Goal: Information Seeking & Learning: Understand process/instructions

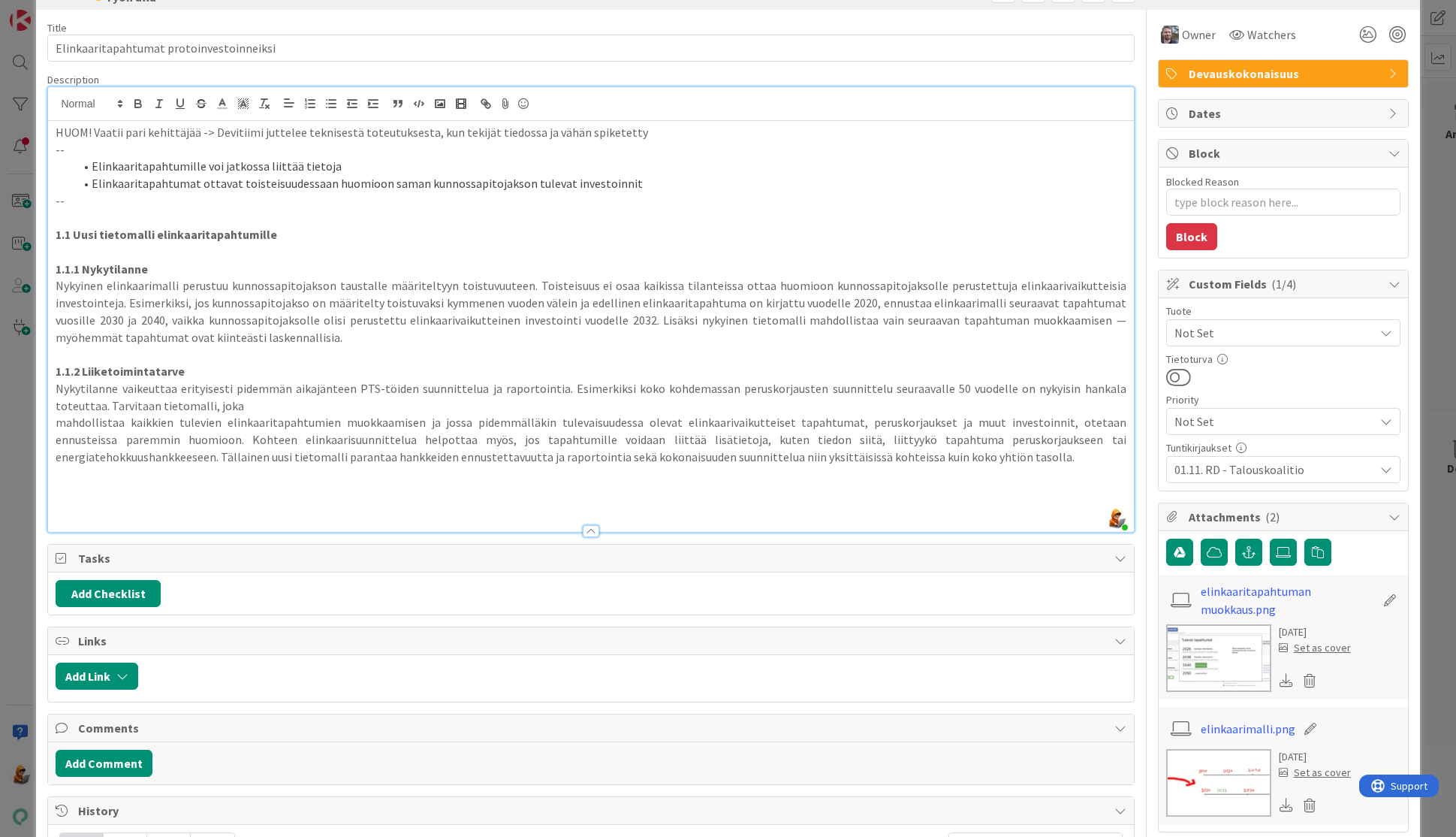
scroll to position [287, 0]
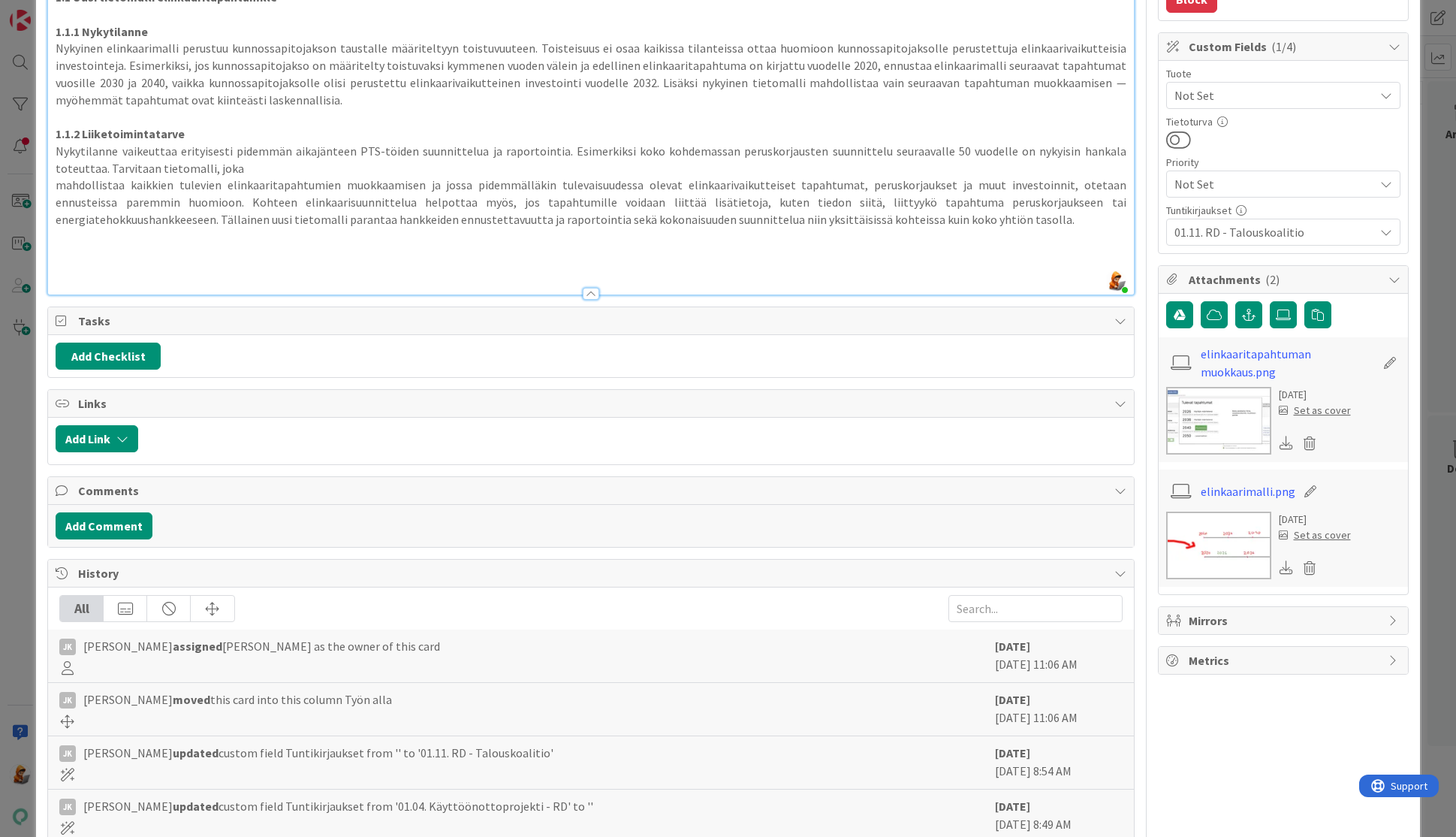
click at [1217, 539] on img at bounding box center [1219, 545] width 105 height 68
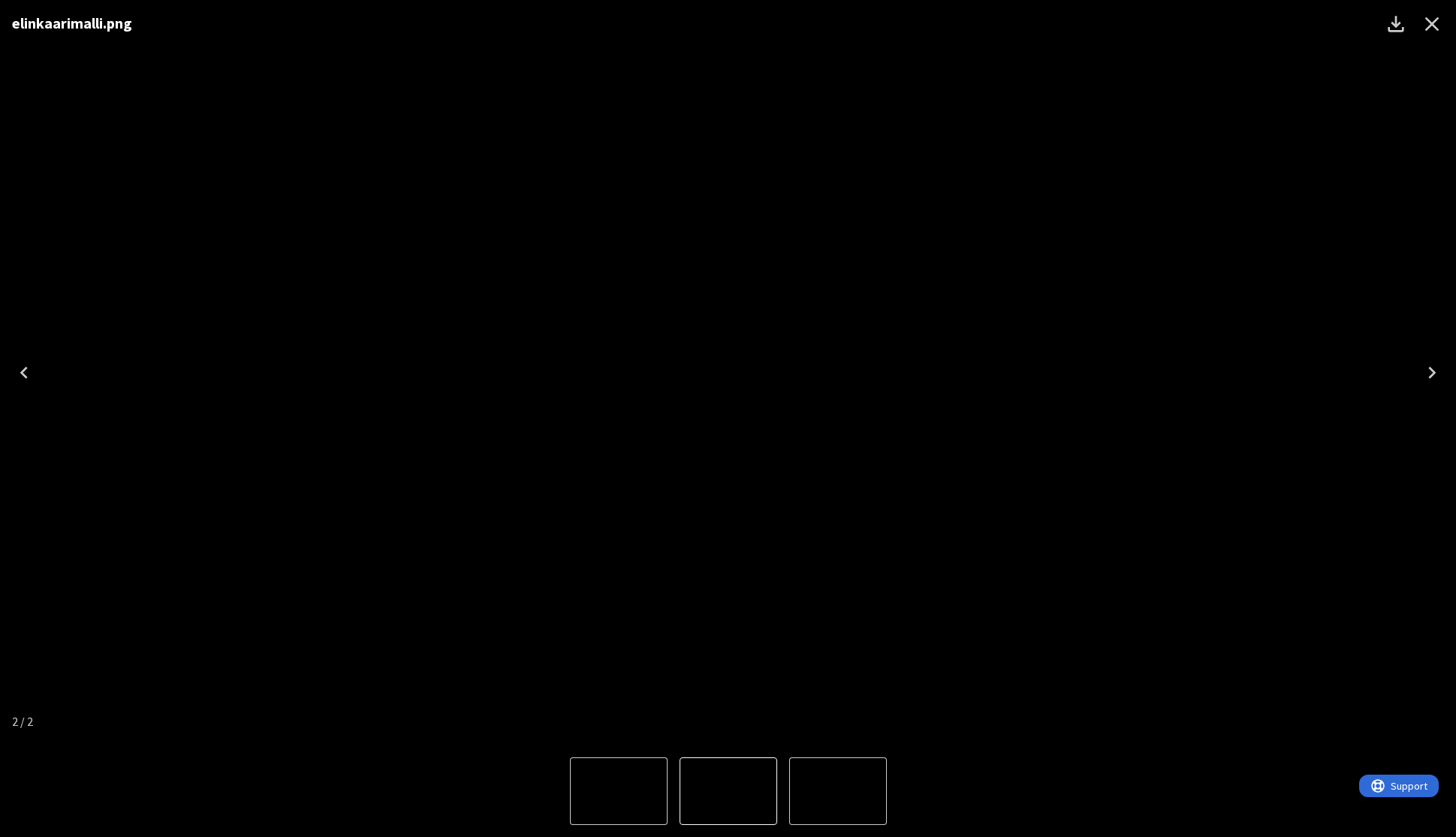
click at [619, 791] on img "1 of 2" at bounding box center [619, 791] width 0 height 0
click at [838, 791] on img "2 of 2" at bounding box center [838, 791] width 0 height 0
click at [1439, 22] on icon "Close" at bounding box center [1432, 24] width 24 height 24
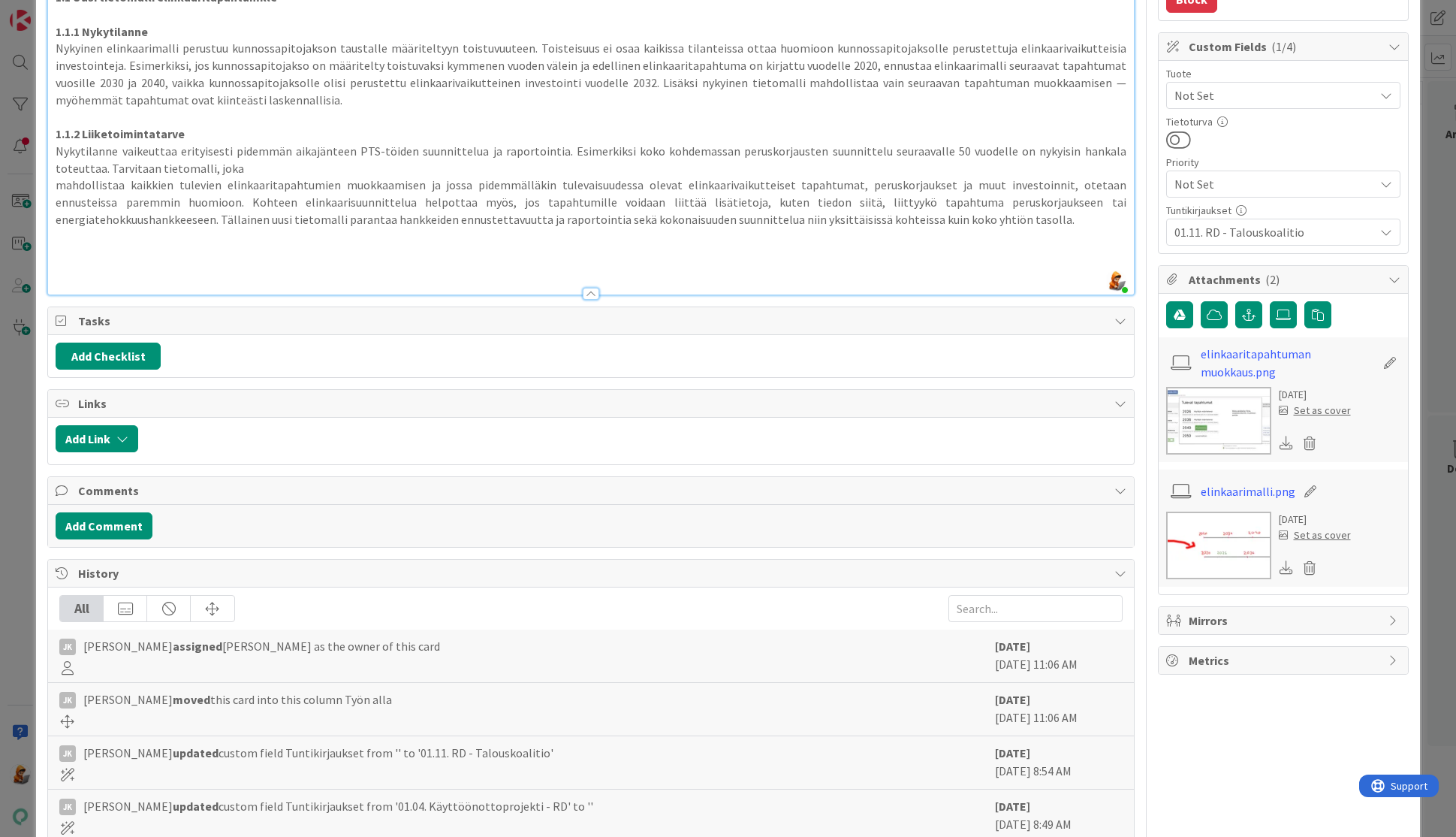
type textarea "x"
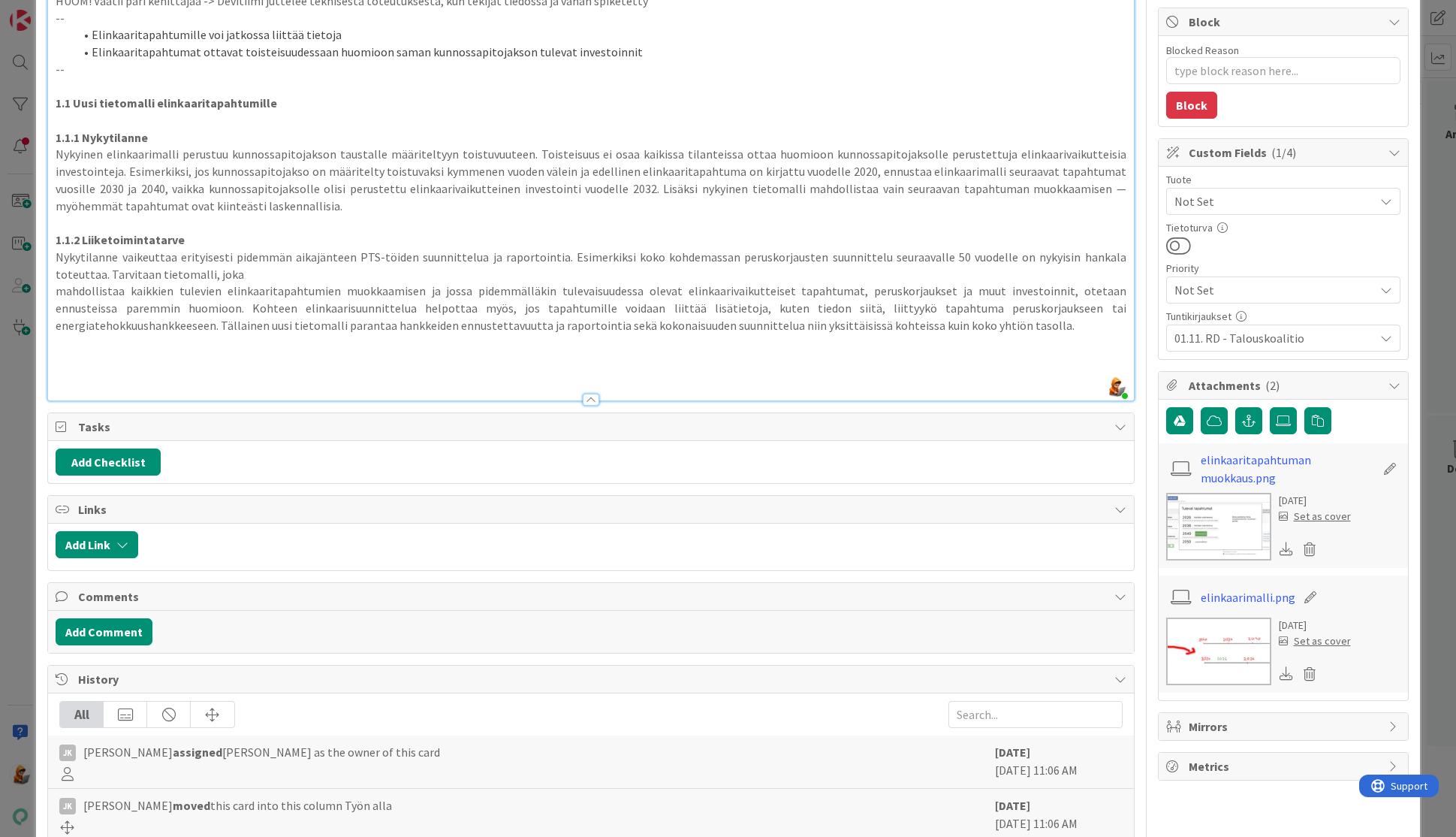
scroll to position [0, 0]
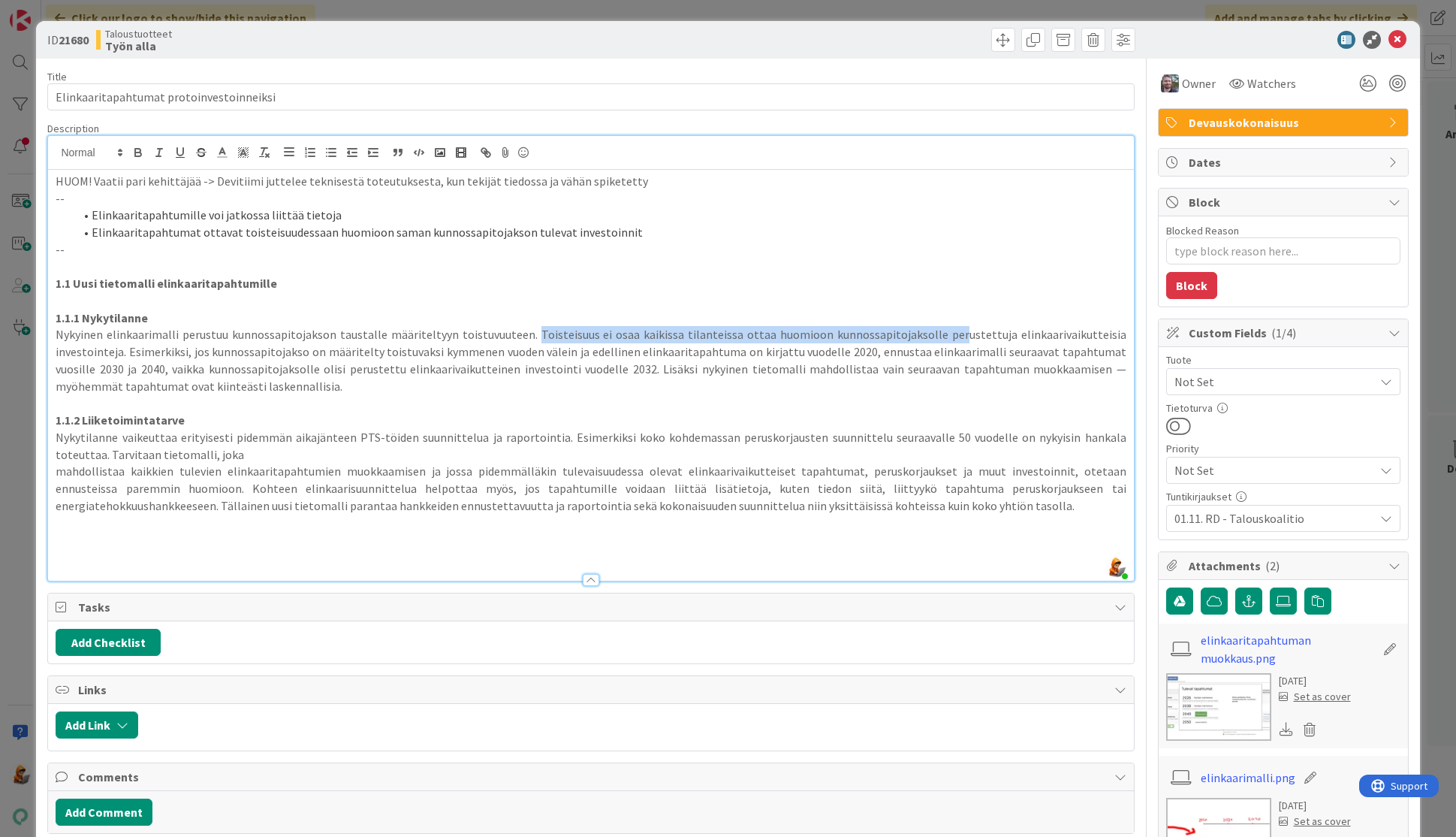
drag, startPoint x: 536, startPoint y: 333, endPoint x: 964, endPoint y: 333, distance: 428.0
click at [964, 333] on p "Nykyinen elinkaarimalli perustuu kunnossapitojakson taustalle määriteltyyn tois…" at bounding box center [590, 360] width 1070 height 69
click at [708, 340] on p "Nykyinen elinkaarimalli perustuu kunnossapitojakson taustalle määriteltyyn tois…" at bounding box center [590, 360] width 1070 height 69
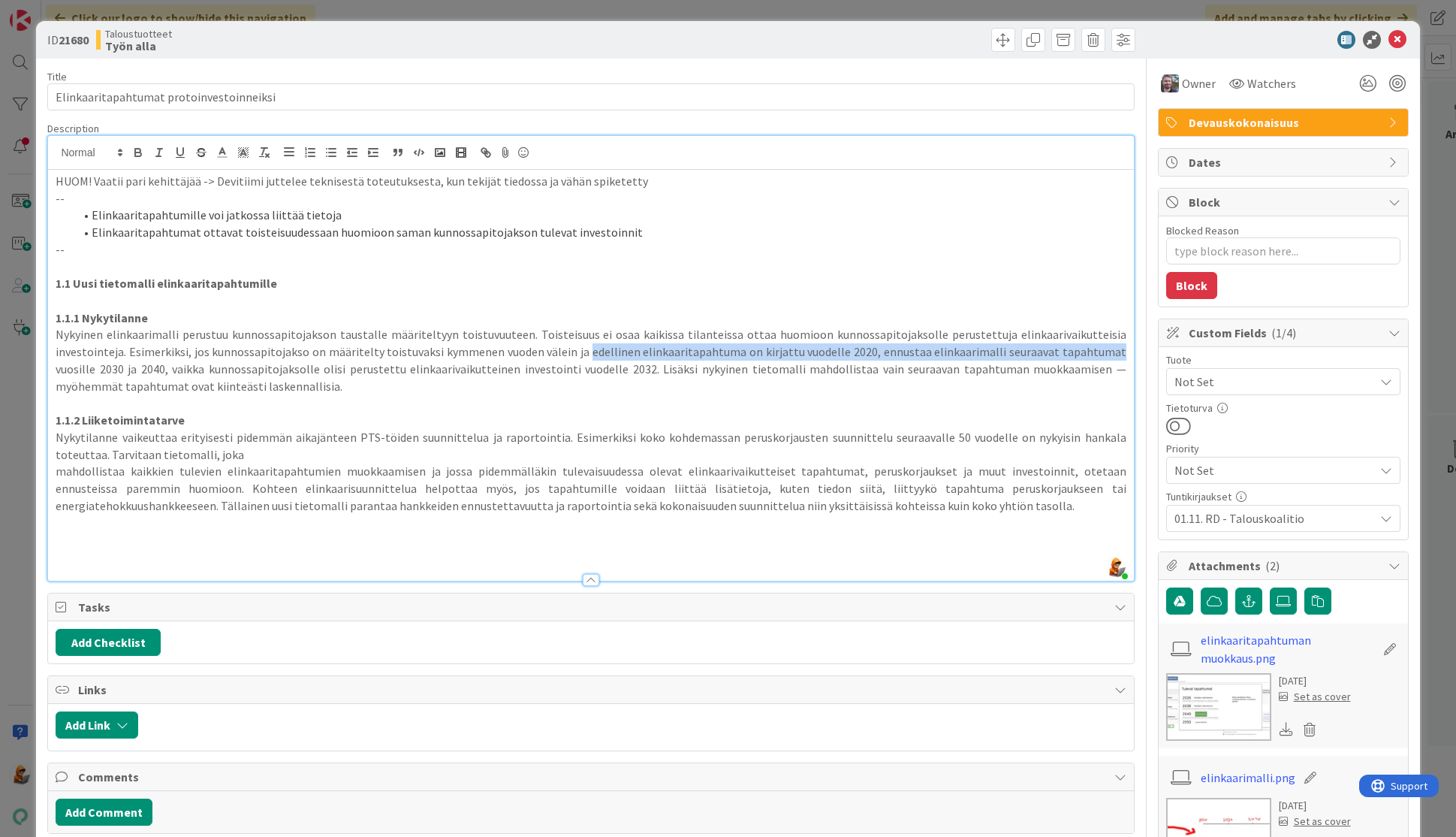
drag, startPoint x: 589, startPoint y: 352, endPoint x: 1115, endPoint y: 350, distance: 526.0
click at [1115, 350] on p "Nykyinen elinkaarimalli perustuu kunnossapitojakson taustalle määriteltyyn tois…" at bounding box center [590, 360] width 1070 height 69
drag, startPoint x: 168, startPoint y: 371, endPoint x: 589, endPoint y: 353, distance: 421.4
click at [589, 353] on p "Nykyinen elinkaarimalli perustuu kunnossapitojakson taustalle määriteltyyn tois…" at bounding box center [590, 360] width 1070 height 69
click at [459, 388] on p "Nykyinen elinkaarimalli perustuu kunnossapitojakson taustalle määriteltyyn tois…" at bounding box center [590, 360] width 1070 height 69
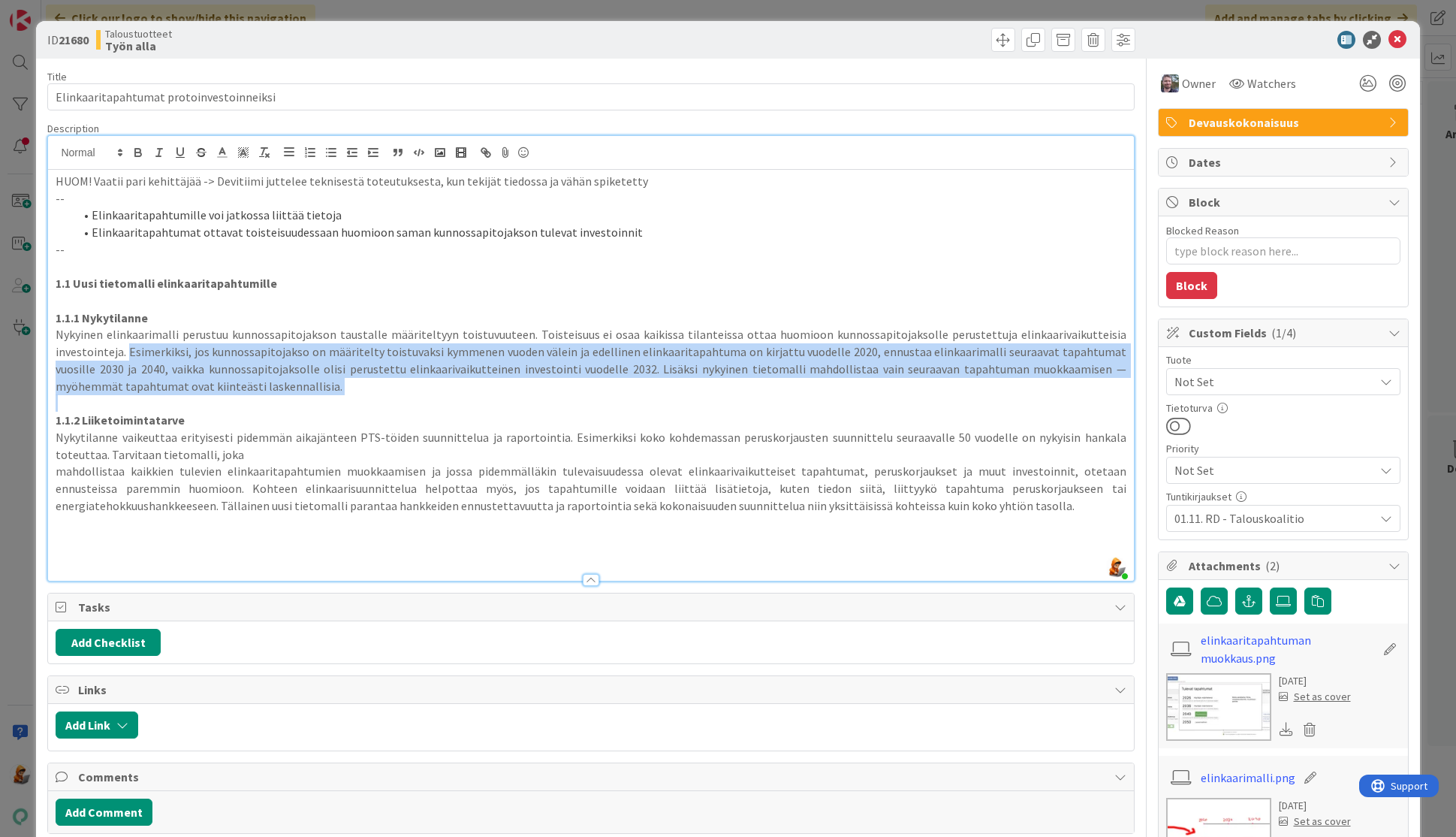
drag, startPoint x: 128, startPoint y: 352, endPoint x: 398, endPoint y: 397, distance: 273.7
click at [398, 397] on div "HUOM! Vaatii pari kehittäjää -> Devitiimi juttelee teknisestä toteutuksesta, ku…" at bounding box center [590, 376] width 1085 height 411
click at [398, 397] on p at bounding box center [590, 403] width 1070 height 17
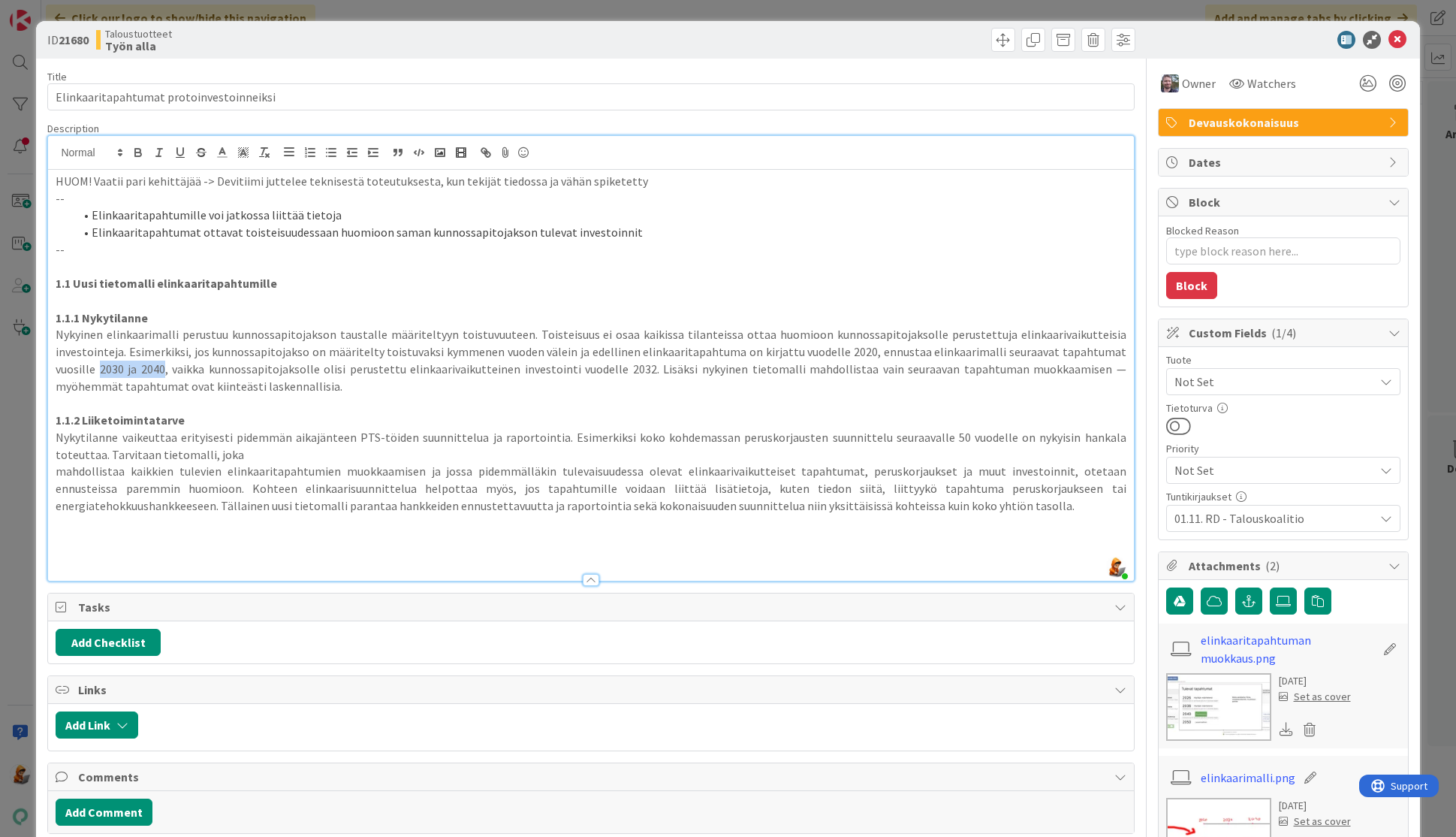
drag, startPoint x: 100, startPoint y: 368, endPoint x: 164, endPoint y: 373, distance: 64.2
click at [164, 373] on p "Nykyinen elinkaarimalli perustuu kunnossapitojakson taustalle määriteltyyn tois…" at bounding box center [590, 360] width 1070 height 69
drag, startPoint x: 658, startPoint y: 367, endPoint x: 1099, endPoint y: 367, distance: 441.0
click at [1099, 367] on p "Nykyinen elinkaarimalli perustuu kunnossapitojakson taustalle määriteltyyn tois…" at bounding box center [590, 360] width 1070 height 69
click at [197, 386] on p "Nykyinen elinkaarimalli perustuu kunnossapitojakson taustalle määriteltyyn tois…" at bounding box center [590, 360] width 1070 height 69
